Goal: Transaction & Acquisition: Purchase product/service

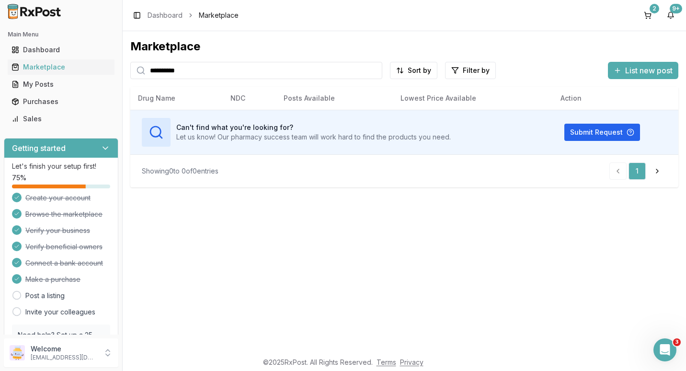
click at [375, 69] on input "**********" at bounding box center [256, 70] width 252 height 17
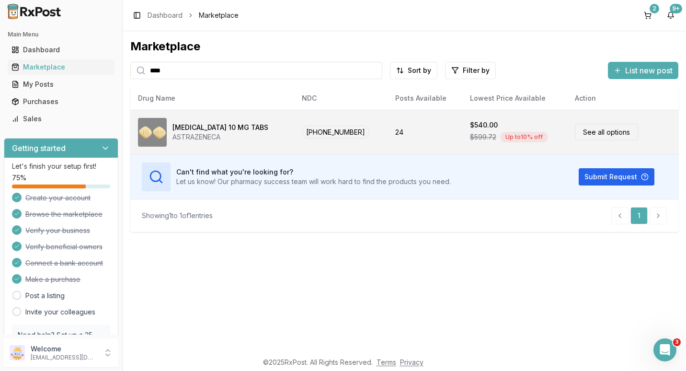
type input "****"
click at [585, 134] on link "See all options" at bounding box center [606, 132] width 63 height 17
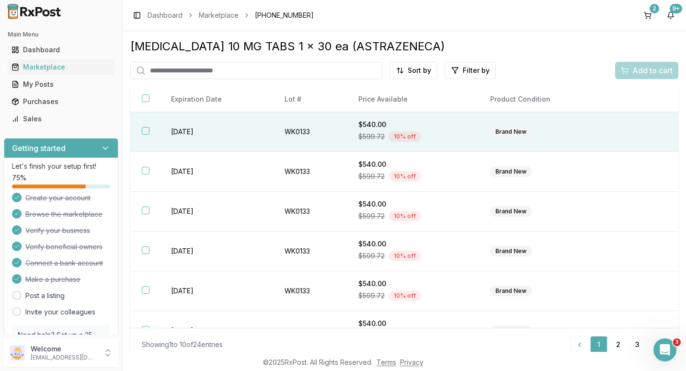
click at [146, 130] on button "button" at bounding box center [146, 131] width 8 height 8
click at [636, 72] on span "Add to cart" at bounding box center [652, 70] width 40 height 11
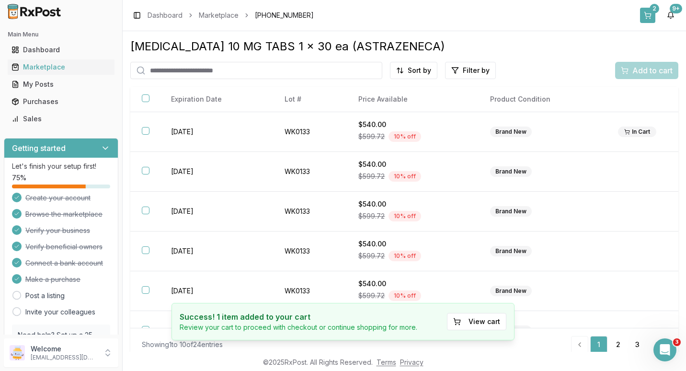
click at [652, 9] on div "2" at bounding box center [655, 9] width 10 height 10
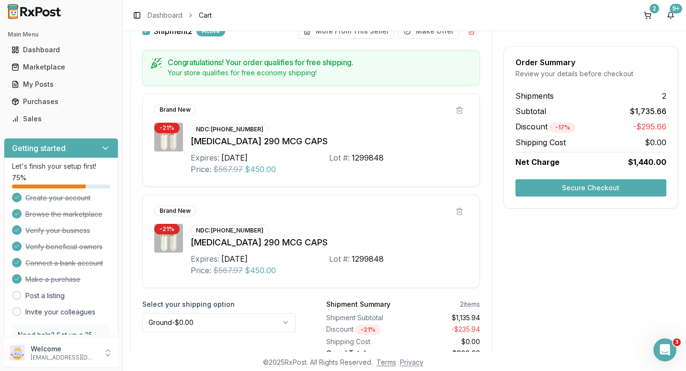
scroll to position [475, 0]
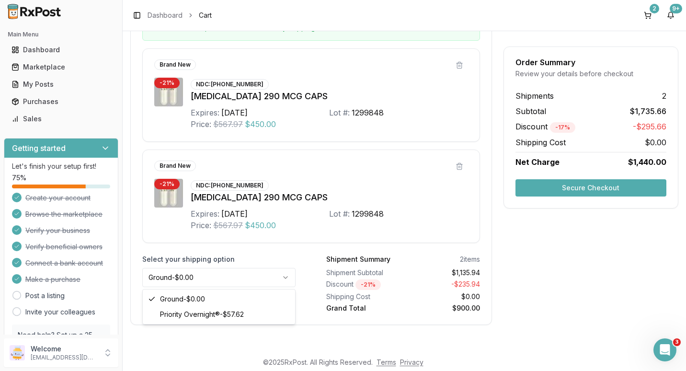
click at [285, 275] on html "Main Menu Dashboard Marketplace My Posts Purchases Sales Getting started Let's …" at bounding box center [343, 185] width 686 height 371
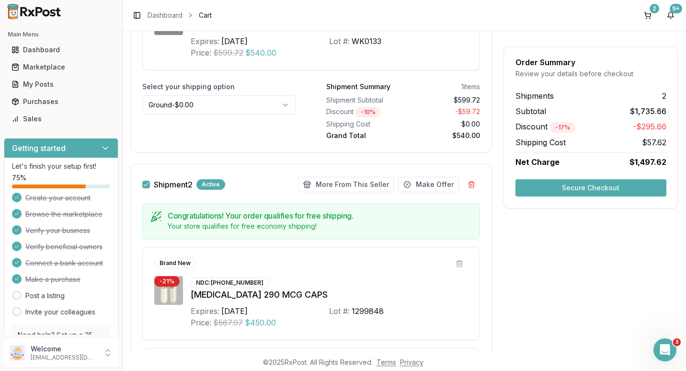
scroll to position [188, 0]
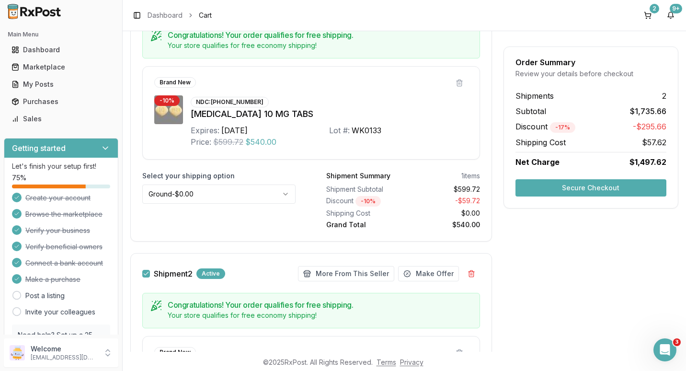
click at [282, 196] on html "Main Menu Dashboard Marketplace My Posts Purchases Sales Getting started Let's …" at bounding box center [343, 185] width 686 height 371
click at [286, 193] on html "Main Menu Dashboard Marketplace My Posts Purchases Sales Getting started Let's …" at bounding box center [343, 185] width 686 height 371
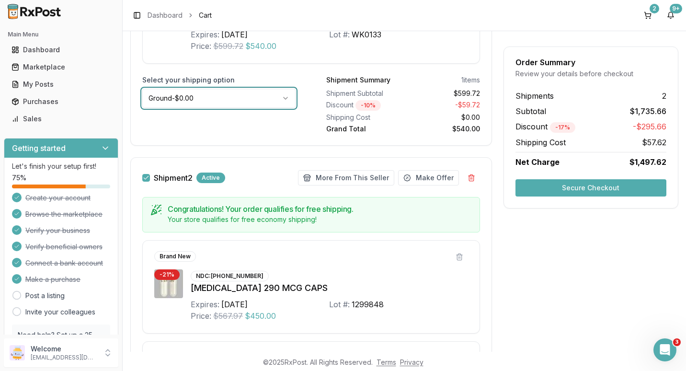
scroll to position [332, 0]
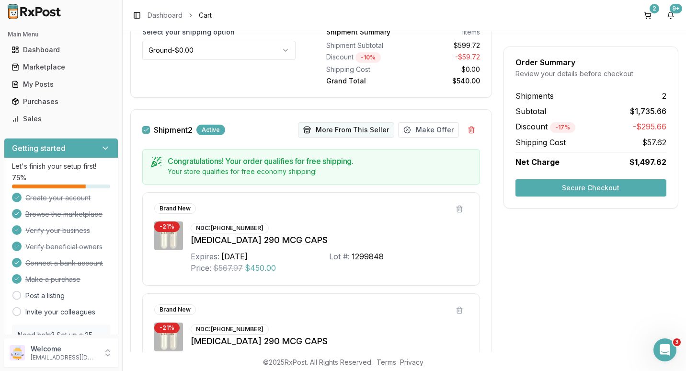
click at [346, 128] on button "More From This Seller" at bounding box center [346, 129] width 96 height 15
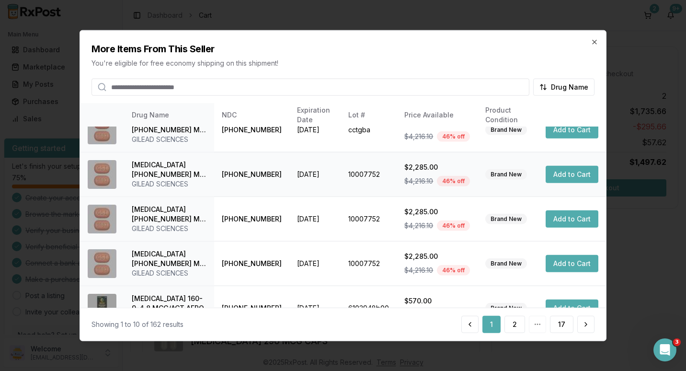
scroll to position [264, 0]
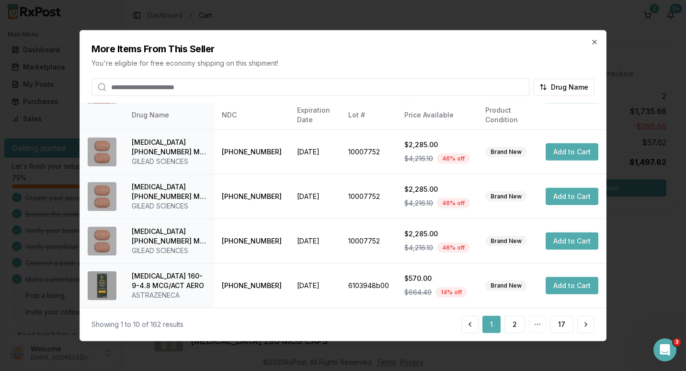
click at [194, 87] on input "search" at bounding box center [310, 87] width 438 height 17
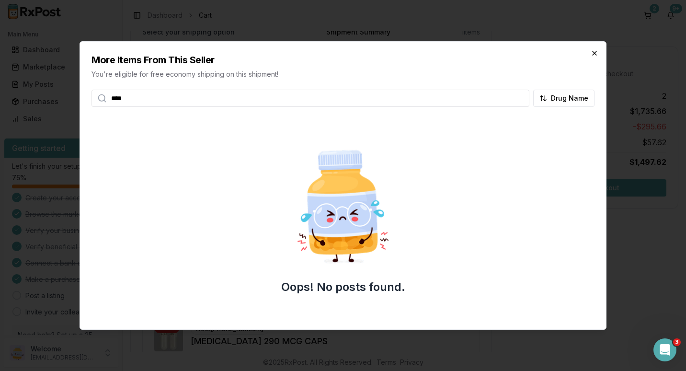
type input "****"
click at [593, 53] on icon "button" at bounding box center [595, 53] width 8 height 8
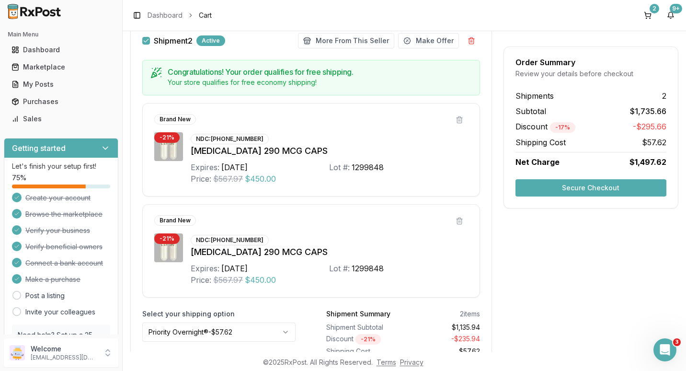
scroll to position [475, 0]
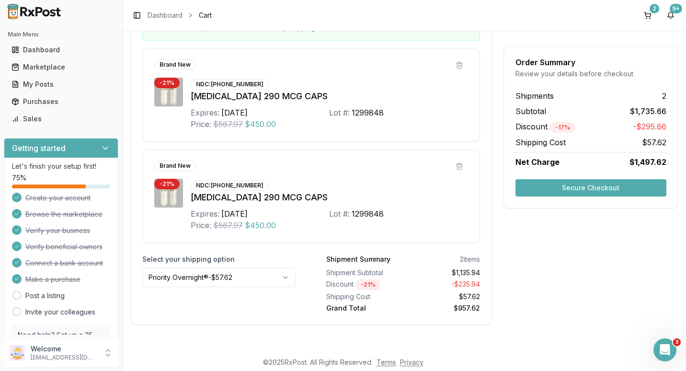
click at [571, 185] on button "Secure Checkout" at bounding box center [590, 187] width 151 height 17
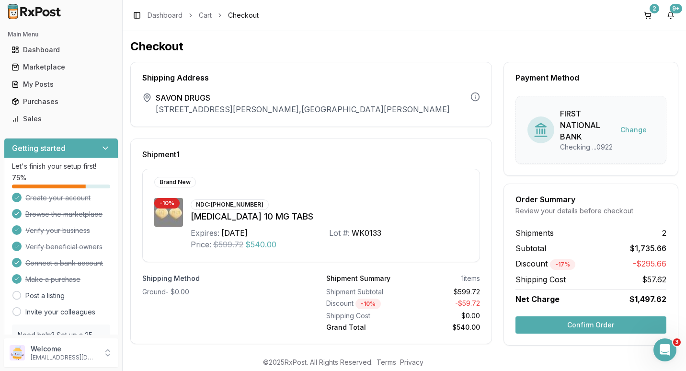
click at [583, 333] on button "Confirm Order" at bounding box center [590, 324] width 151 height 17
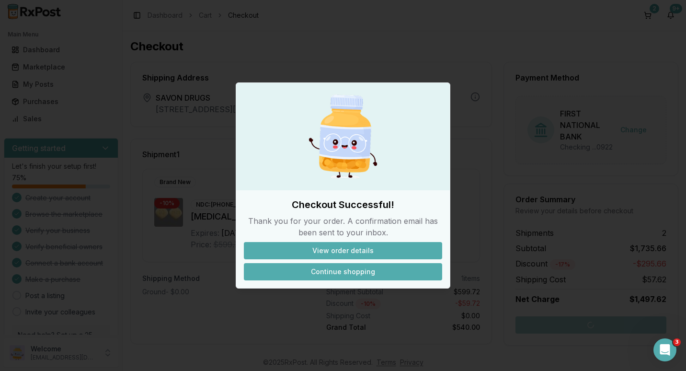
click at [334, 270] on button "Continue shopping" at bounding box center [343, 271] width 198 height 17
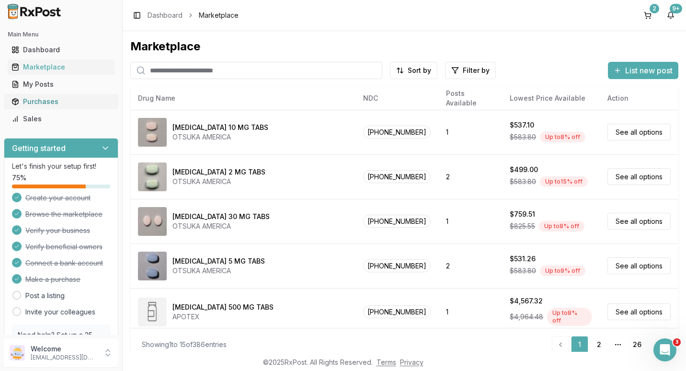
click at [44, 100] on div "Purchases" at bounding box center [60, 102] width 99 height 10
